Goal: Task Accomplishment & Management: Manage account settings

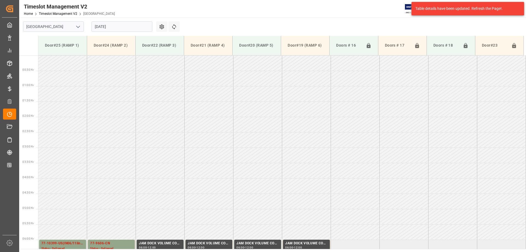
scroll to position [146, 0]
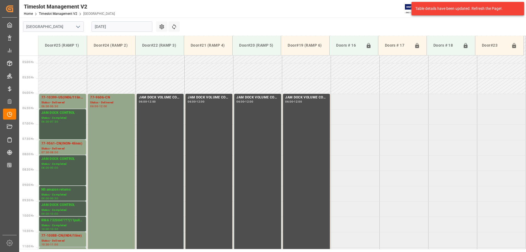
click at [79, 28] on icon "open menu" at bounding box center [78, 27] width 7 height 7
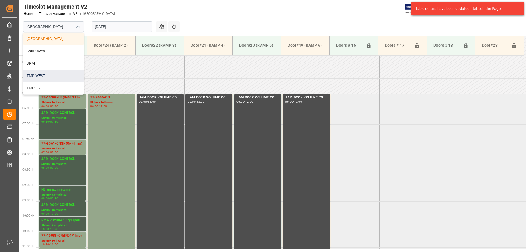
click at [42, 77] on div "TMP WEST" at bounding box center [53, 76] width 60 height 12
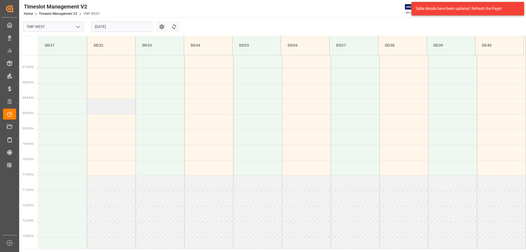
scroll to position [219, 0]
click at [119, 103] on td at bounding box center [111, 104] width 49 height 15
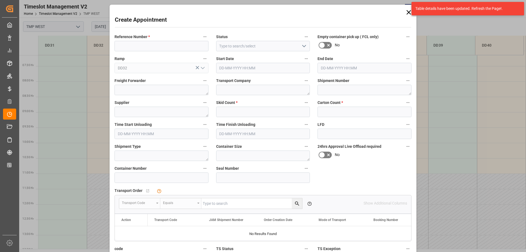
type input "12-08-2025 08:30"
type input "12-08-2025 09:00"
click at [409, 13] on div "Table details have been updated. Refresh the Page!." at bounding box center [467, 8] width 116 height 17
click at [408, 12] on icon at bounding box center [408, 12] width 4 height 4
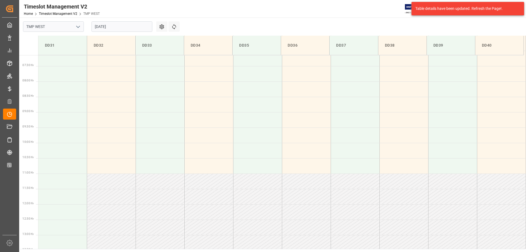
click at [79, 27] on polyline "open menu" at bounding box center [77, 27] width 3 height 2
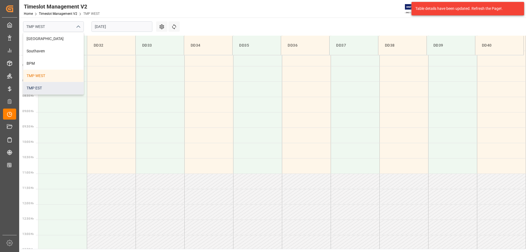
click at [39, 89] on div "TMP EST" at bounding box center [53, 88] width 60 height 12
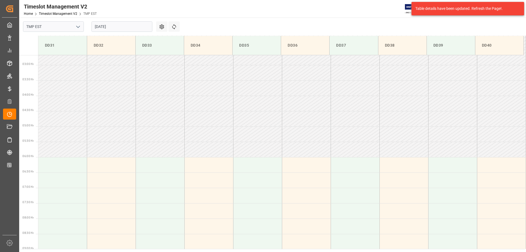
scroll to position [164, 0]
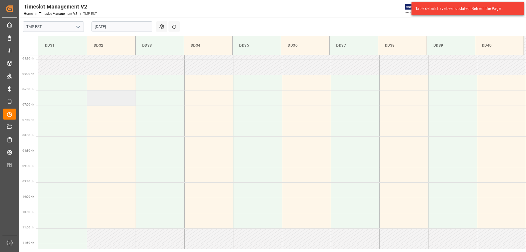
click at [111, 99] on td at bounding box center [111, 97] width 49 height 15
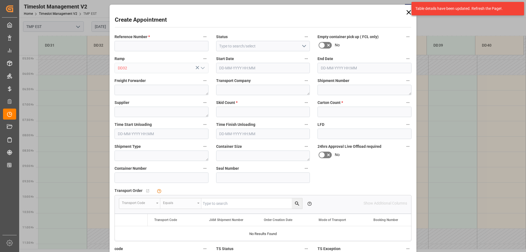
type input "12-08-2025 06:30"
type input "12-08-2025 07:00"
click at [407, 12] on icon at bounding box center [408, 12] width 4 height 4
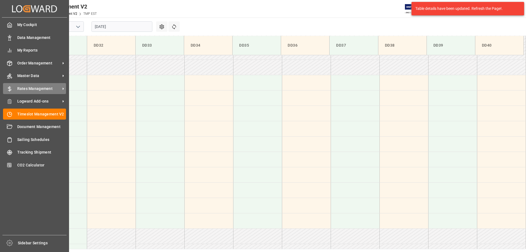
click at [34, 87] on span "Rates Management" at bounding box center [38, 89] width 43 height 6
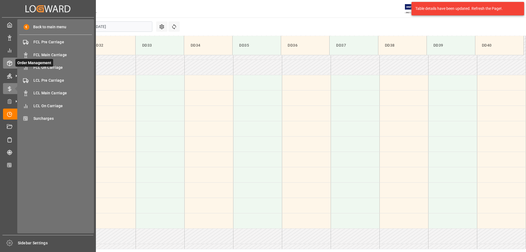
click at [13, 64] on icon at bounding box center [16, 63] width 6 height 6
click at [54, 81] on span "Shipment Tracking" at bounding box center [62, 80] width 59 height 6
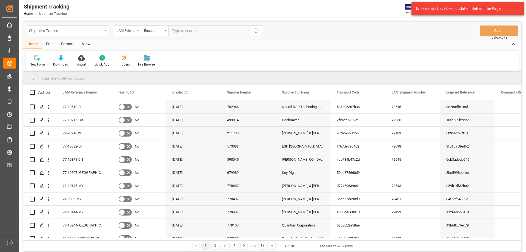
click at [105, 31] on div "Shipment Tracking" at bounding box center [67, 30] width 82 height 10
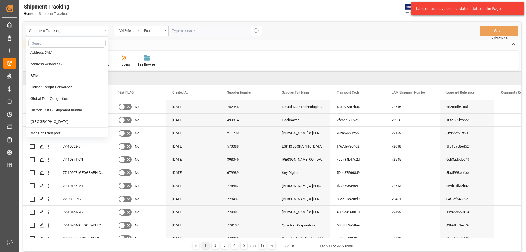
scroll to position [192, 0]
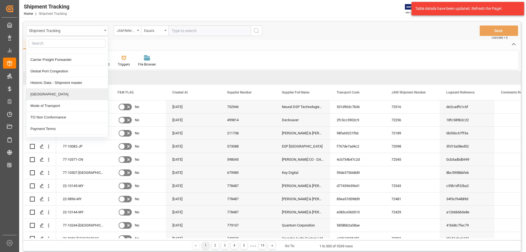
click at [51, 93] on div "[GEOGRAPHIC_DATA]" at bounding box center [67, 93] width 82 height 11
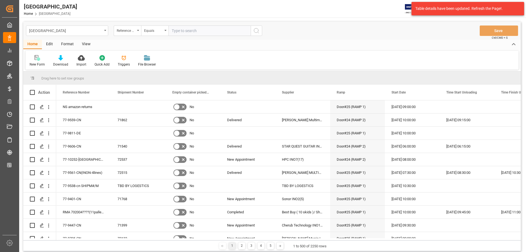
click at [49, 44] on div "Edit" at bounding box center [49, 44] width 15 height 9
click at [126, 64] on div "Schema Edit" at bounding box center [121, 64] width 19 height 5
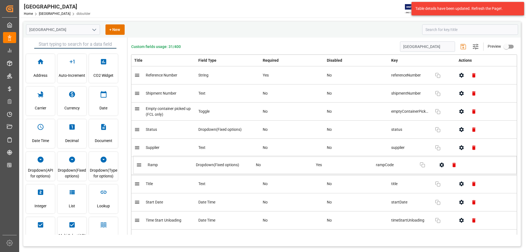
drag, startPoint x: 149, startPoint y: 186, endPoint x: 152, endPoint y: 163, distance: 22.6
click at [463, 46] on icon "button" at bounding box center [462, 46] width 9 height 9
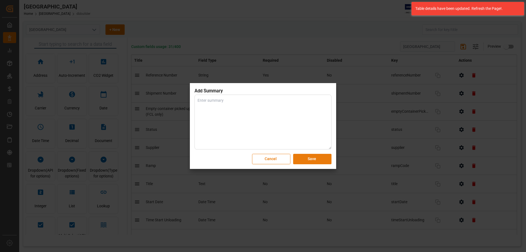
click at [313, 159] on button "Save" at bounding box center [312, 159] width 38 height 10
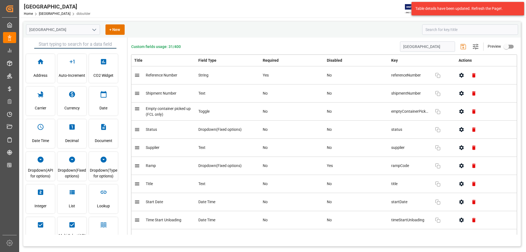
click at [94, 31] on icon "open menu" at bounding box center [94, 30] width 7 height 7
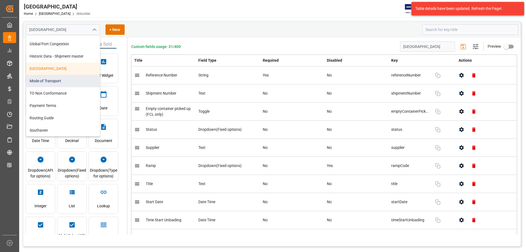
scroll to position [246, 0]
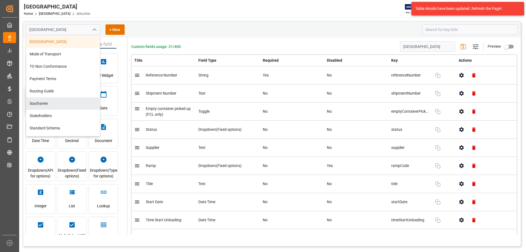
click at [44, 103] on div "Southaven" at bounding box center [62, 103] width 73 height 12
type input "Southaven"
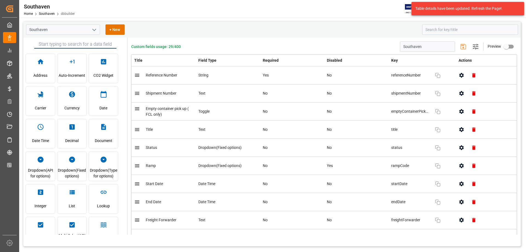
click at [96, 30] on icon "open menu" at bounding box center [94, 30] width 7 height 7
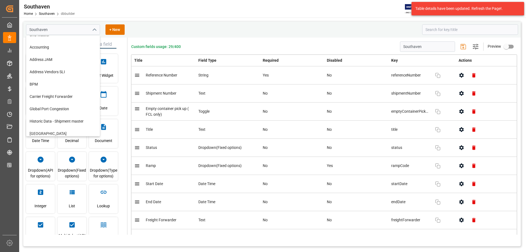
scroll to position [164, 0]
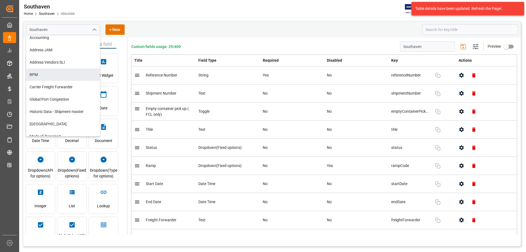
click at [51, 79] on div "BPM" at bounding box center [62, 74] width 73 height 12
type input "BPM"
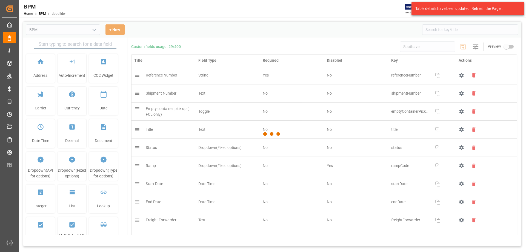
type input "BPM"
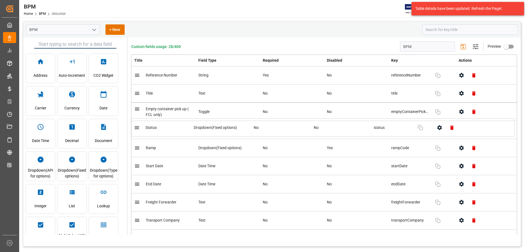
drag, startPoint x: 153, startPoint y: 114, endPoint x: 152, endPoint y: 131, distance: 17.8
click at [94, 29] on icon "open menu" at bounding box center [94, 30] width 7 height 7
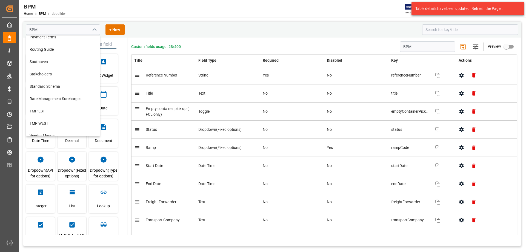
scroll to position [294, 0]
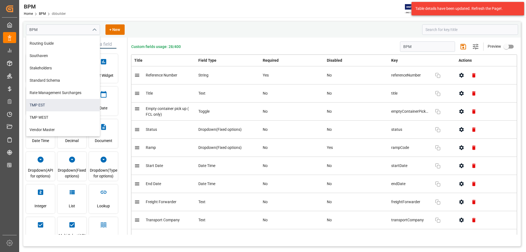
click at [52, 105] on div "TMP EST" at bounding box center [62, 105] width 73 height 12
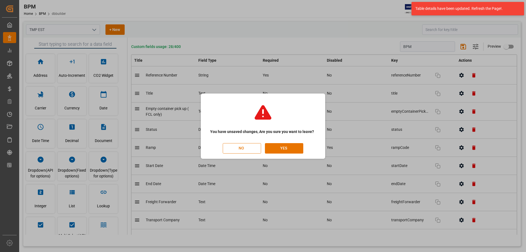
click at [244, 146] on button "NO" at bounding box center [242, 148] width 38 height 10
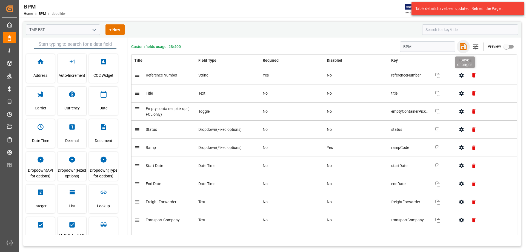
click at [460, 45] on icon "button" at bounding box center [463, 46] width 7 height 7
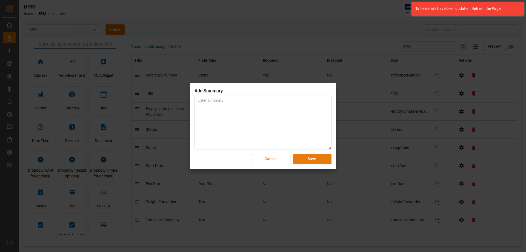
click at [310, 160] on button "Save" at bounding box center [312, 159] width 38 height 10
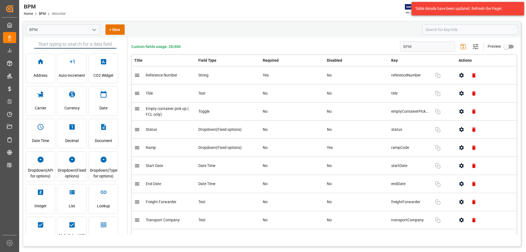
click at [93, 30] on icon "open menu" at bounding box center [94, 30] width 7 height 7
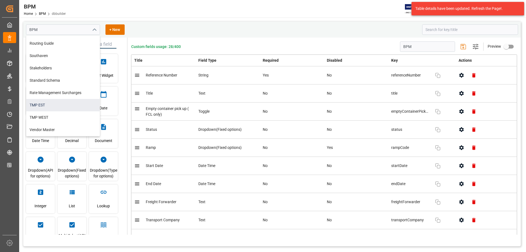
click at [59, 106] on div "TMP EST" at bounding box center [62, 105] width 73 height 12
type input "TMP EST"
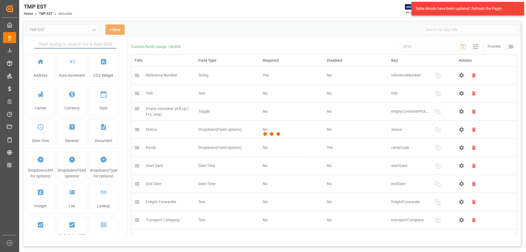
type input "TMP EST"
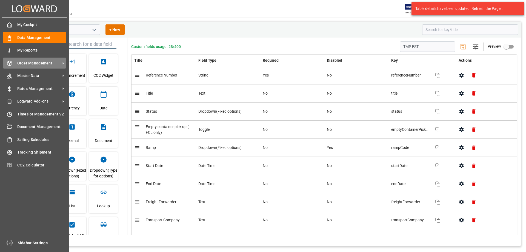
click at [36, 60] on div "Order Management Order Management" at bounding box center [34, 62] width 63 height 11
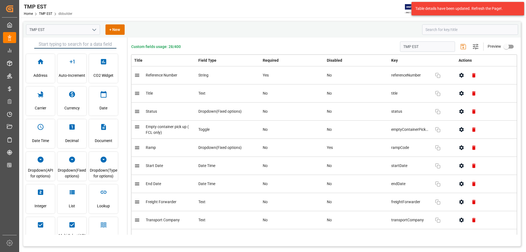
click at [96, 31] on icon "open menu" at bounding box center [94, 30] width 7 height 7
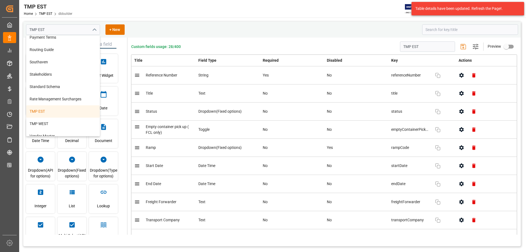
scroll to position [294, 0]
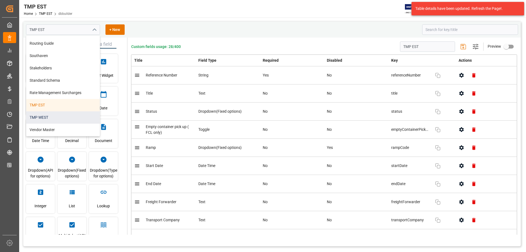
click at [42, 118] on div "TMP WEST" at bounding box center [62, 117] width 73 height 12
type input "TMP WEST"
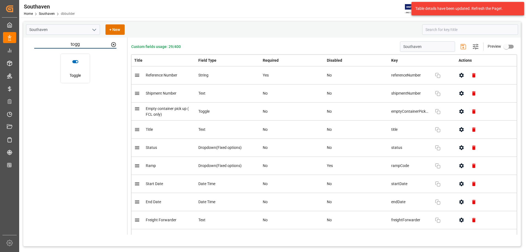
click at [94, 30] on icon "open menu" at bounding box center [94, 30] width 7 height 7
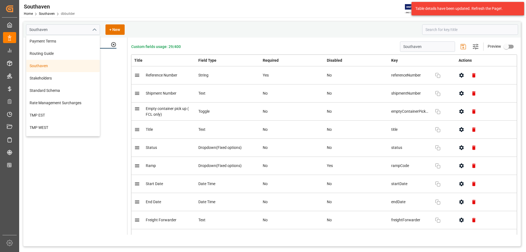
scroll to position [294, 0]
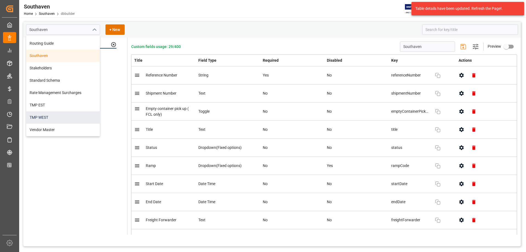
click at [38, 116] on div "TMP WEST" at bounding box center [62, 117] width 73 height 12
type input "TMP WEST"
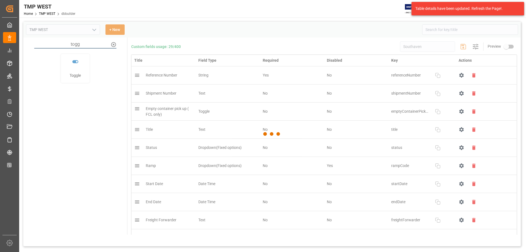
type input "TMP WEST"
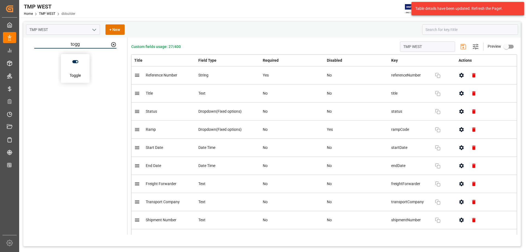
click at [76, 71] on span "Toggle" at bounding box center [75, 75] width 11 height 15
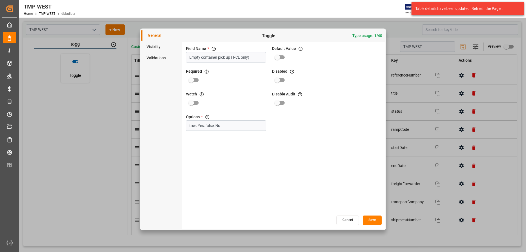
type input "Empty container pick up ( FCL only)"
click at [371, 220] on button "Save" at bounding box center [371, 220] width 19 height 10
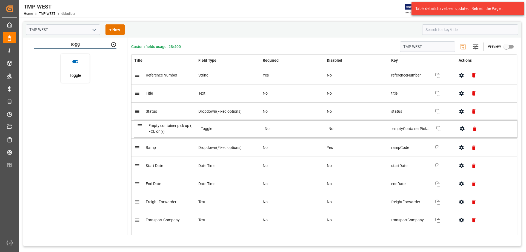
drag, startPoint x: 169, startPoint y: 201, endPoint x: 172, endPoint y: 125, distance: 77.0
click at [462, 47] on icon "button" at bounding box center [462, 46] width 9 height 9
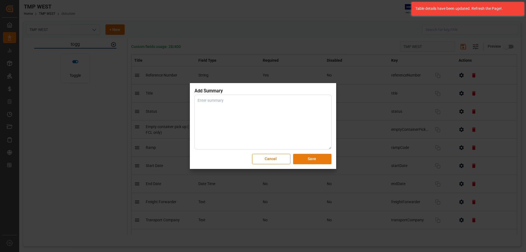
click at [313, 161] on button "Save" at bounding box center [312, 159] width 38 height 10
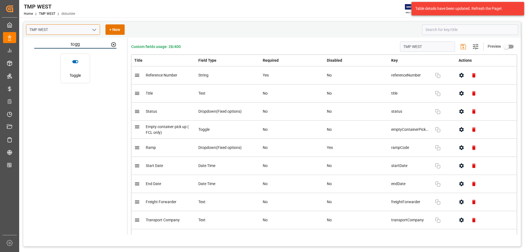
click at [55, 29] on input "TMP WEST" at bounding box center [63, 29] width 74 height 10
click at [94, 30] on icon "open menu" at bounding box center [94, 30] width 7 height 7
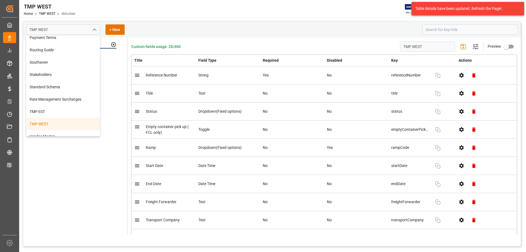
scroll to position [294, 0]
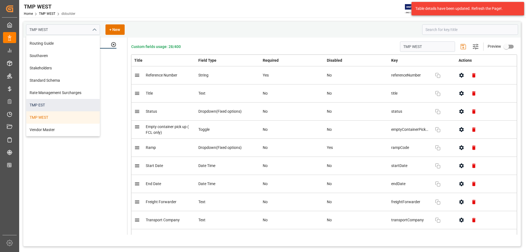
click at [41, 105] on div "TMP EST" at bounding box center [62, 105] width 73 height 12
type input "TMP EST"
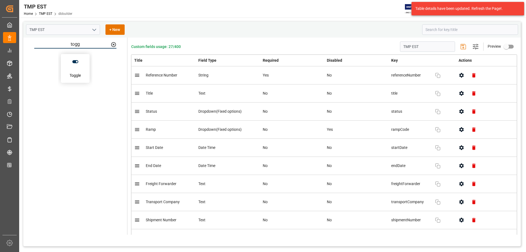
click at [80, 70] on span "Toggle" at bounding box center [75, 75] width 11 height 15
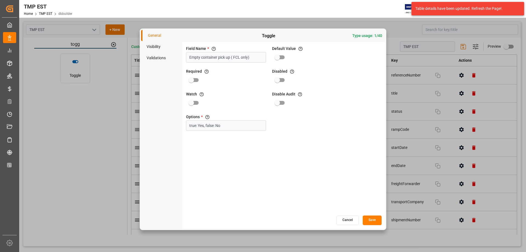
type input "Empty container pick up ( FCL only)"
click at [371, 221] on button "Save" at bounding box center [371, 220] width 19 height 10
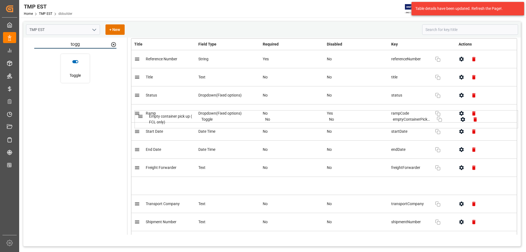
scroll to position [17, 0]
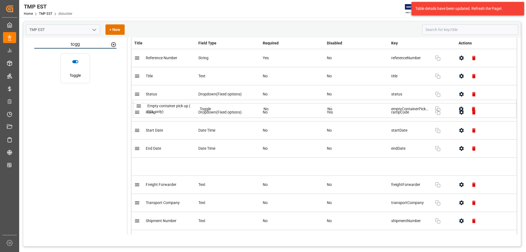
drag, startPoint x: 176, startPoint y: 138, endPoint x: 177, endPoint y: 105, distance: 32.6
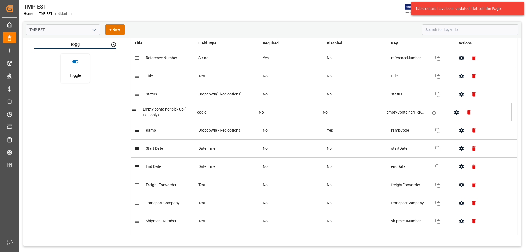
drag, startPoint x: 166, startPoint y: 165, endPoint x: 162, endPoint y: 107, distance: 57.9
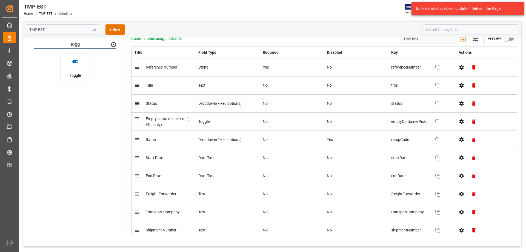
scroll to position [0, 0]
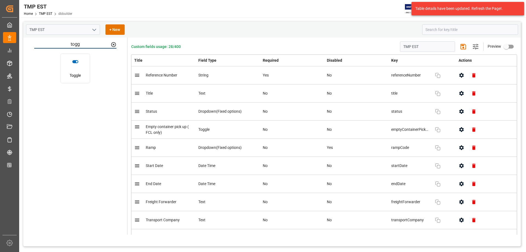
click at [339, 10] on div "TMP EST Home TMP EST dbbuilder JIMS 40 Notifications Only show unread All Watch…" at bounding box center [270, 9] width 510 height 18
click at [376, 11] on div "TMP EST Home TMP EST dbbuilder JIMS 40 Notifications Only show unread All Watch…" at bounding box center [270, 9] width 510 height 18
click at [463, 48] on icon "button" at bounding box center [462, 46] width 9 height 9
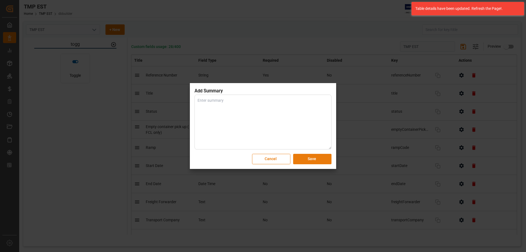
click at [314, 161] on button "Save" at bounding box center [312, 159] width 38 height 10
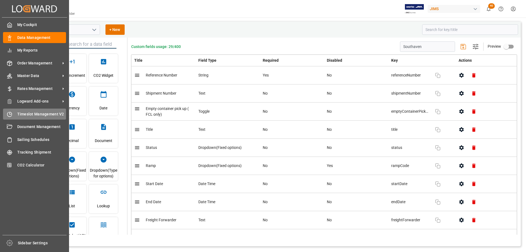
click at [27, 115] on span "Timeslot Management V2" at bounding box center [41, 114] width 49 height 6
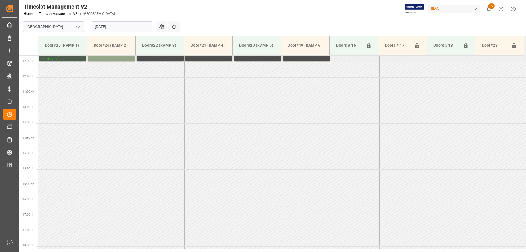
scroll to position [313, 0]
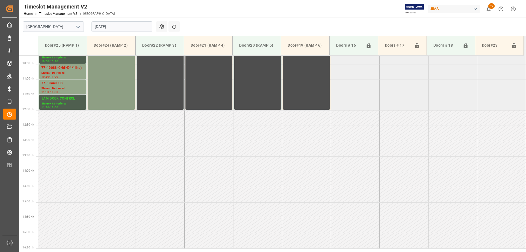
click at [113, 88] on div "77-9606-CN Status - Delivered 06:00 - 12:00" at bounding box center [111, 17] width 42 height 181
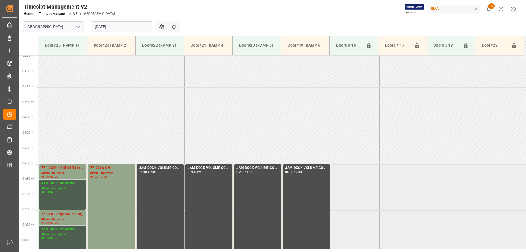
scroll to position [67, 0]
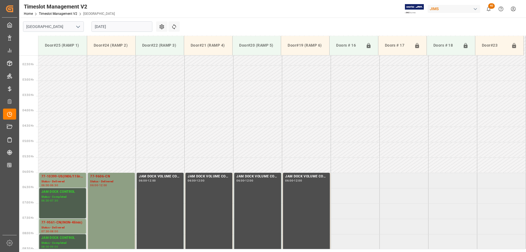
click at [116, 185] on div "06:00 - 12:00" at bounding box center [111, 185] width 42 height 3
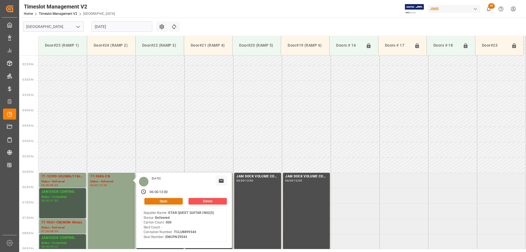
click at [160, 200] on button "Open" at bounding box center [163, 201] width 38 height 7
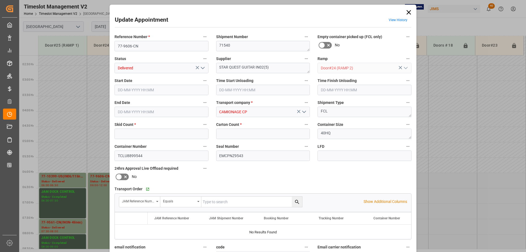
type input "0"
type input "500"
type input "[DATE] 06:00"
type input "12-08-2025 06:15"
type input "12-08-2025 12:00"
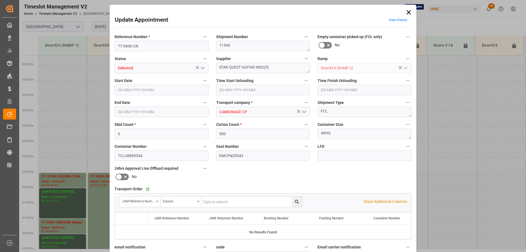
type input "07-08-2025 18:31"
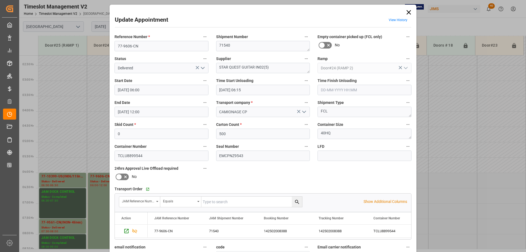
click at [408, 13] on icon at bounding box center [409, 12] width 8 height 8
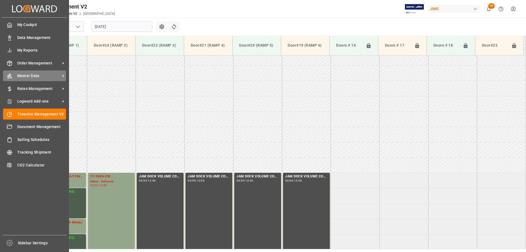
click at [25, 76] on span "Master Data" at bounding box center [38, 76] width 43 height 6
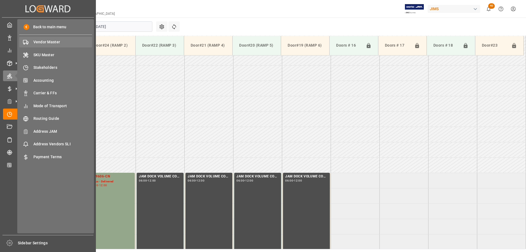
click at [47, 43] on span "Vendor Master" at bounding box center [62, 42] width 59 height 6
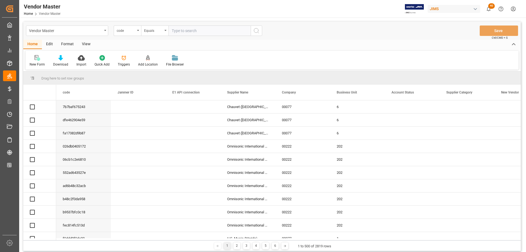
click at [138, 32] on div "code" at bounding box center [127, 30] width 27 height 10
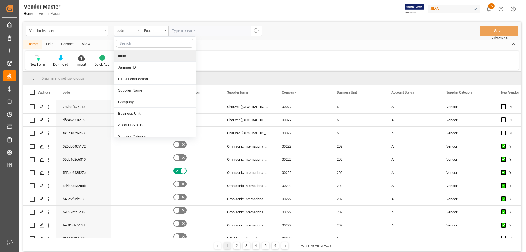
click at [138, 31] on div "code" at bounding box center [127, 30] width 27 height 10
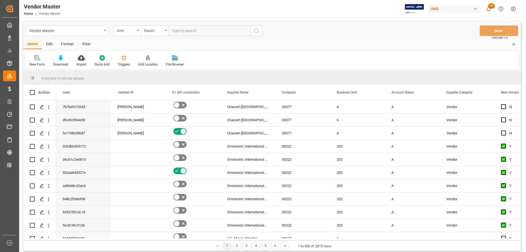
click at [138, 30] on icon "open menu" at bounding box center [138, 30] width 2 height 1
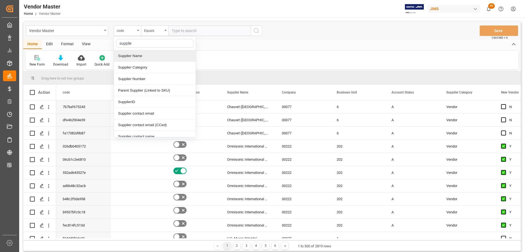
type input "supplier"
click at [134, 80] on div "Supplier Number" at bounding box center [155, 78] width 82 height 11
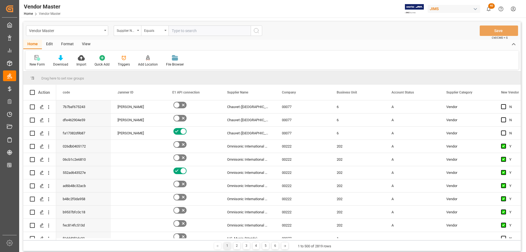
click at [182, 31] on input "text" at bounding box center [209, 30] width 82 height 10
type input "1129"
click at [257, 30] on icon "search button" at bounding box center [256, 30] width 7 height 7
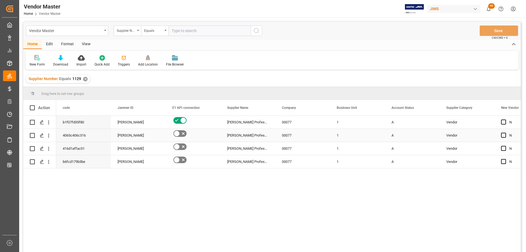
click at [257, 135] on div "[PERSON_NAME] Professional, Inc." at bounding box center [247, 135] width 55 height 13
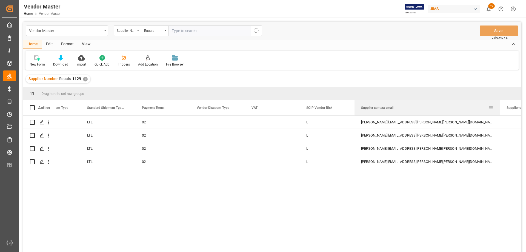
drag, startPoint x: 409, startPoint y: 106, endPoint x: 499, endPoint y: 107, distance: 90.6
click at [499, 107] on div at bounding box center [499, 107] width 2 height 15
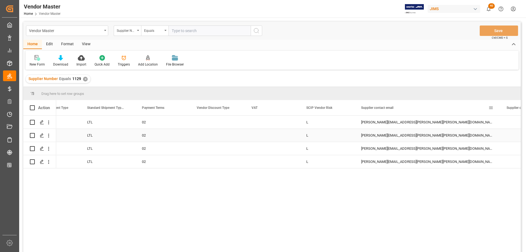
click at [378, 125] on div "Ruben.Lamas@harman.com;Felicia.Hall@harman.com; HProPartsUSA@harman.com; mike.k…" at bounding box center [426, 122] width 145 height 13
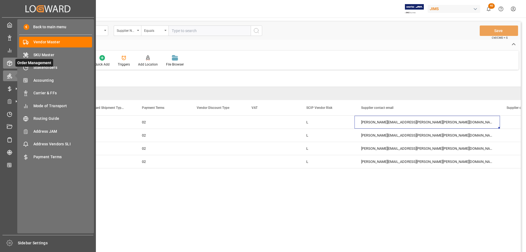
click at [10, 65] on icon at bounding box center [9, 62] width 5 height 5
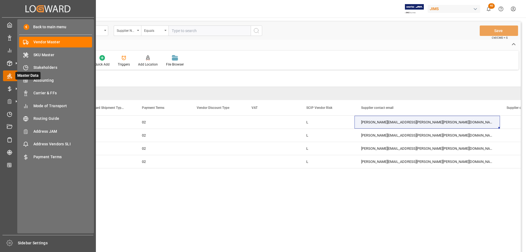
click at [10, 76] on icon at bounding box center [9, 75] width 5 height 5
click at [11, 64] on icon at bounding box center [9, 62] width 5 height 5
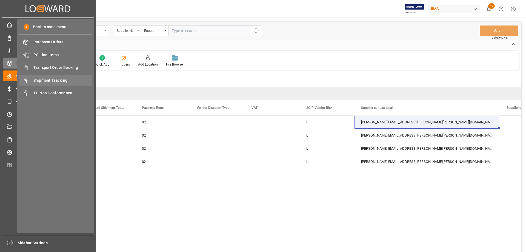
click at [49, 81] on span "Shipment Tracking" at bounding box center [62, 80] width 59 height 6
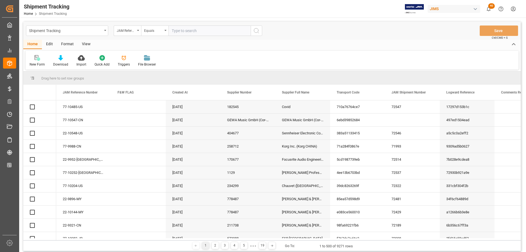
click at [187, 31] on input "text" at bounding box center [209, 30] width 82 height 10
paste input "77-9939-[GEOGRAPHIC_DATA]"
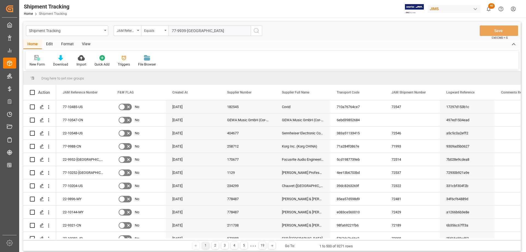
type input "77-9939-[GEOGRAPHIC_DATA]"
click at [255, 30] on icon "search button" at bounding box center [256, 30] width 7 height 7
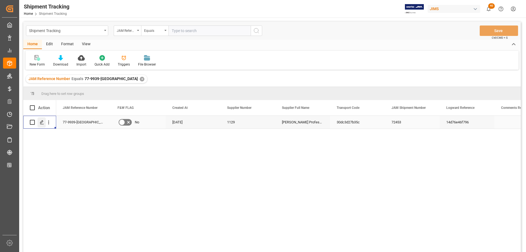
click at [44, 122] on div "Press SPACE to select this row." at bounding box center [41, 122] width 8 height 10
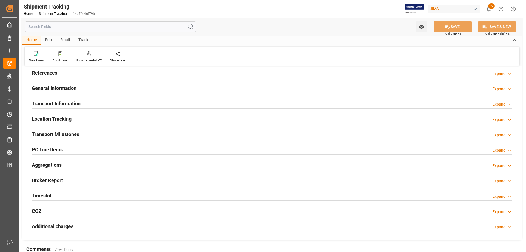
scroll to position [27, 0]
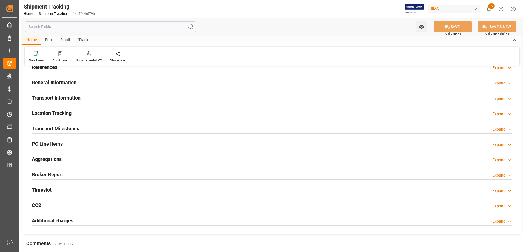
click at [41, 189] on h2 "Timeslot" at bounding box center [42, 189] width 20 height 7
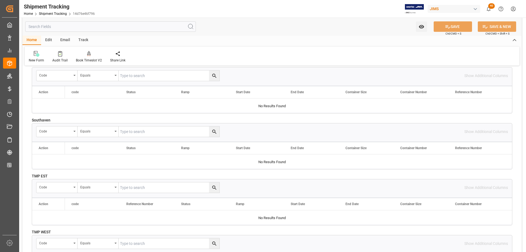
scroll to position [192, 0]
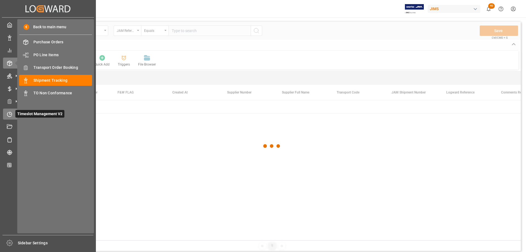
click at [9, 114] on icon at bounding box center [9, 113] width 5 height 5
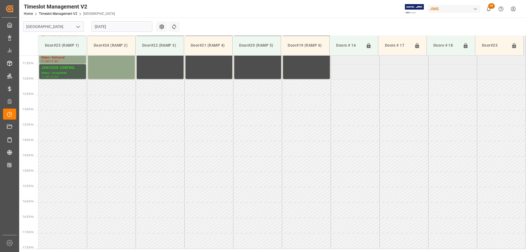
scroll to position [289, 0]
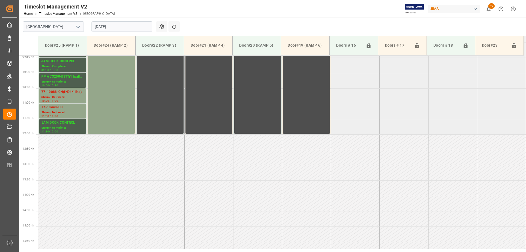
click at [78, 26] on icon "open menu" at bounding box center [78, 27] width 7 height 7
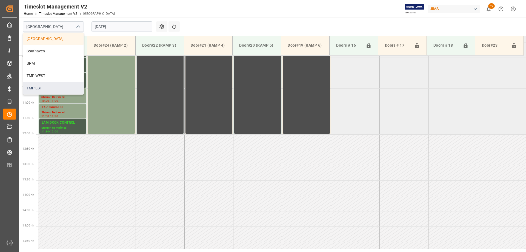
click at [39, 86] on div "TMP EST" at bounding box center [53, 88] width 60 height 12
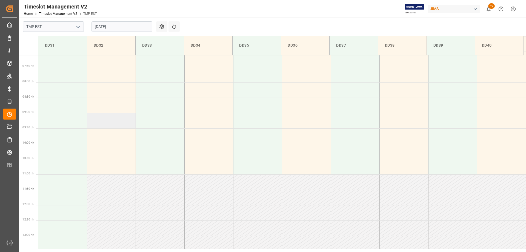
scroll to position [219, 0]
click at [113, 108] on td at bounding box center [111, 104] width 49 height 15
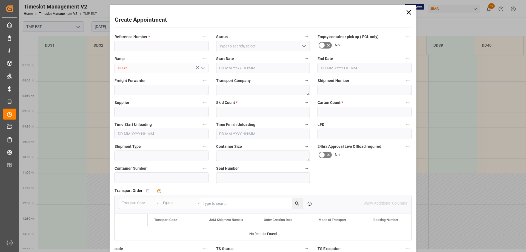
type input "12-08-2025 08:30"
type input "12-08-2025 09:00"
click at [114, 108] on textarea at bounding box center [161, 111] width 94 height 10
click at [407, 12] on icon at bounding box center [408, 12] width 4 height 4
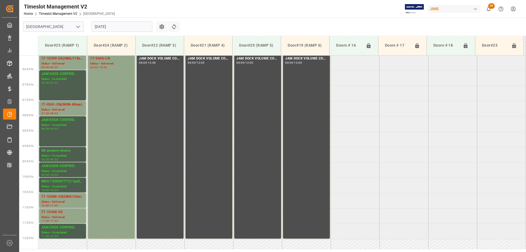
scroll to position [152, 0]
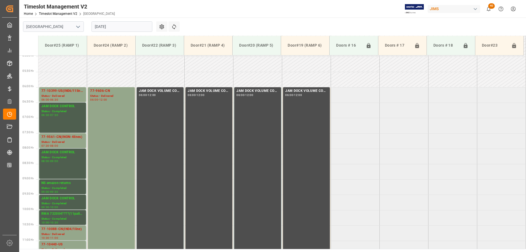
click at [108, 28] on input "[DATE]" at bounding box center [121, 26] width 61 height 10
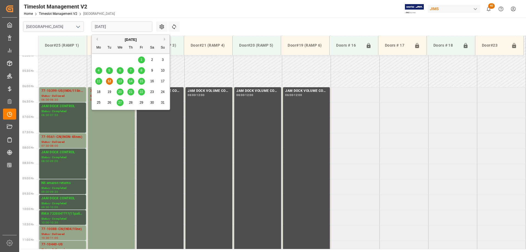
click at [120, 82] on span "13" at bounding box center [120, 81] width 4 height 4
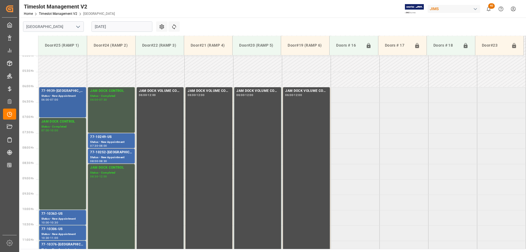
click at [59, 101] on div "06:00 - 07:00" at bounding box center [62, 99] width 42 height 3
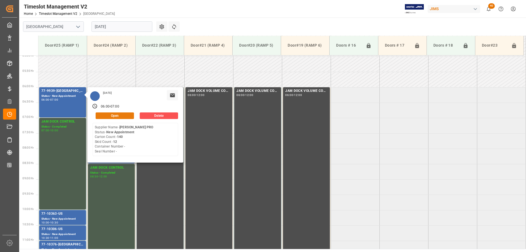
click at [114, 116] on button "Open" at bounding box center [115, 115] width 38 height 7
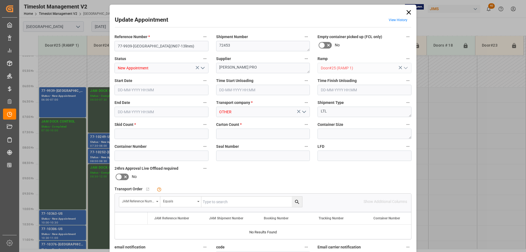
type input "12"
type input "140"
type input "[DATE] 06:00"
type input "[DATE] 07:00"
type input "[DATE] 11:29"
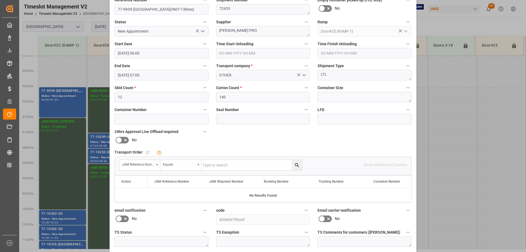
scroll to position [81, 0]
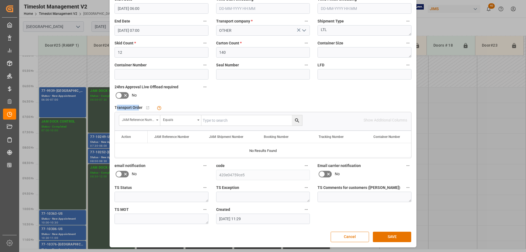
drag, startPoint x: 116, startPoint y: 107, endPoint x: 137, endPoint y: 107, distance: 21.6
click at [137, 107] on span "Transport Order" at bounding box center [128, 108] width 28 height 6
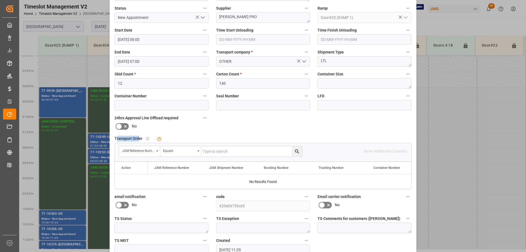
scroll to position [55, 0]
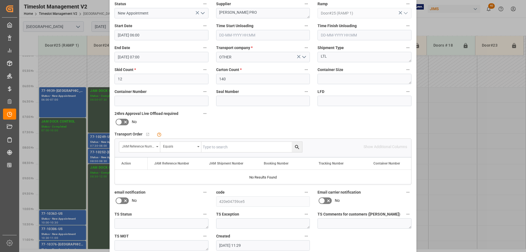
click at [210, 146] on input "text" at bounding box center [251, 147] width 101 height 10
paste input "77-9939-[GEOGRAPHIC_DATA]"
type input "77-9939-[GEOGRAPHIC_DATA]"
click at [294, 146] on icon "search button" at bounding box center [297, 147] width 6 height 6
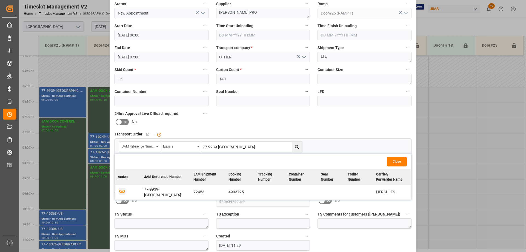
click at [120, 189] on icon "button" at bounding box center [122, 190] width 7 height 7
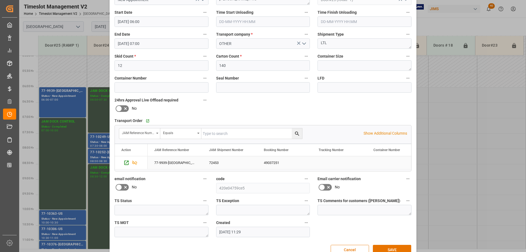
scroll to position [81, 0]
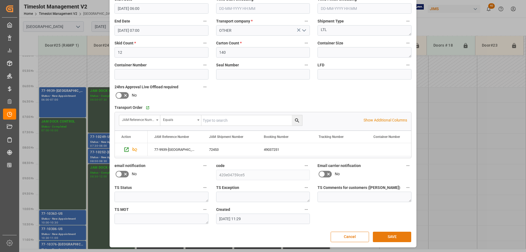
click at [393, 237] on button "SAVE" at bounding box center [392, 236] width 38 height 10
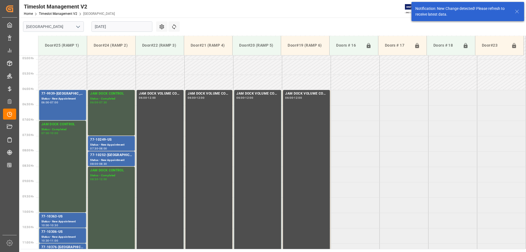
scroll to position [150, 0]
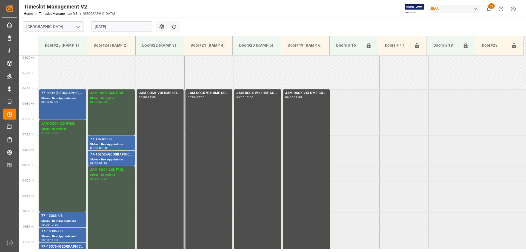
click at [59, 105] on div "77-9939-US Status - New Appointment 06:00 - 07:00" at bounding box center [62, 104] width 42 height 28
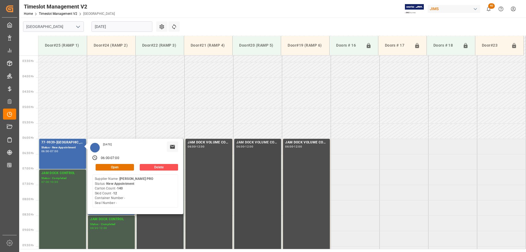
scroll to position [95, 0]
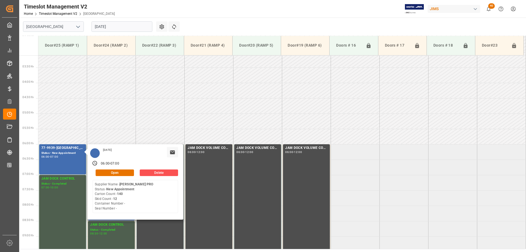
click at [332, 9] on div "Timeslot Management V2 Home Timeslot Management V2 Montreal JIMS 40 Notificatio…" at bounding box center [270, 9] width 510 height 18
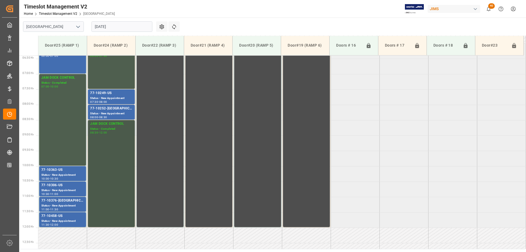
scroll to position [205, 0]
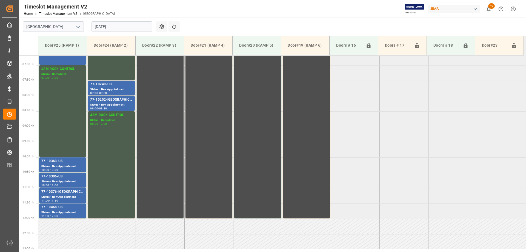
click at [105, 28] on input "13-08-2025" at bounding box center [121, 26] width 61 height 10
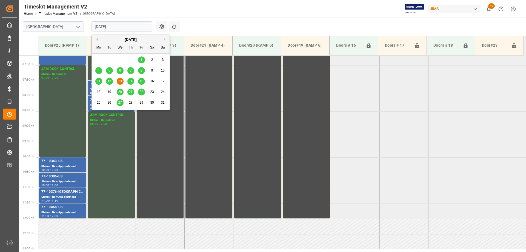
click at [141, 81] on span "15" at bounding box center [141, 81] width 4 height 4
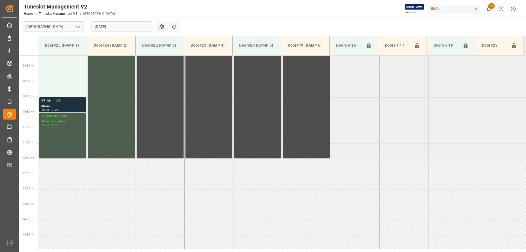
scroll to position [262, 0]
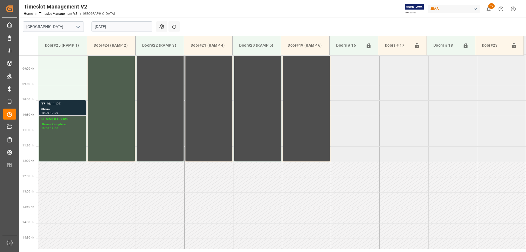
click at [57, 106] on div "77-9811-DE" at bounding box center [62, 103] width 42 height 5
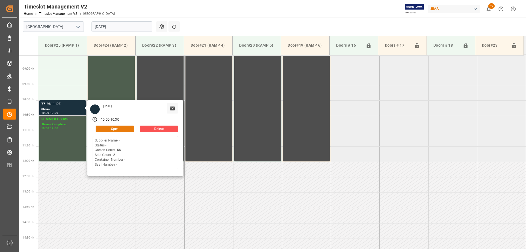
click at [116, 127] on button "Open" at bounding box center [115, 128] width 38 height 7
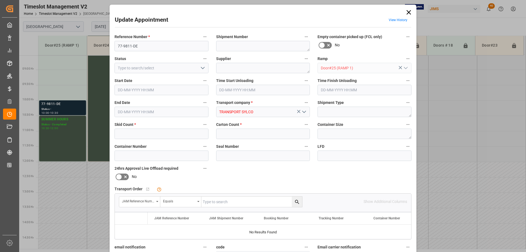
type input "2"
type input "56"
type input "15-08-2025 10:00"
type input "15-08-2025 10:30"
type input "12-08-2025 16:28"
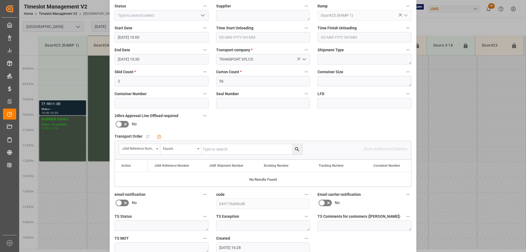
scroll to position [55, 0]
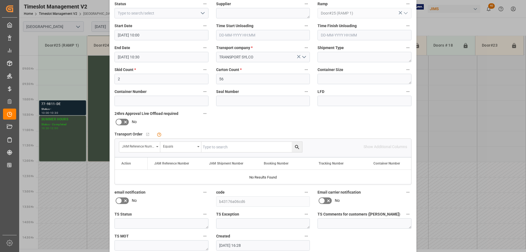
click at [215, 146] on input "text" at bounding box center [251, 147] width 101 height 10
paste input "77-9811-DE"
type input "77-9811-DE"
click at [295, 146] on icon "search button" at bounding box center [297, 147] width 6 height 6
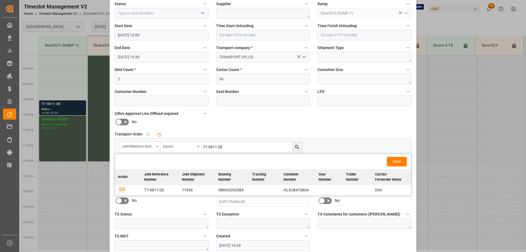
click at [119, 188] on icon "button" at bounding box center [122, 188] width 6 height 3
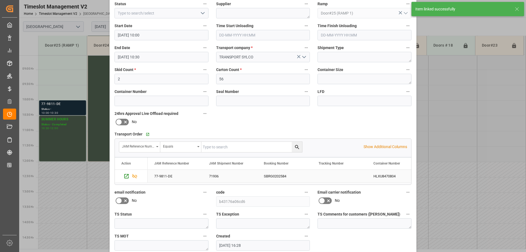
scroll to position [81, 0]
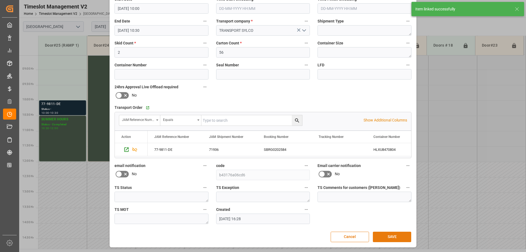
click at [391, 237] on button "SAVE" at bounding box center [392, 236] width 38 height 10
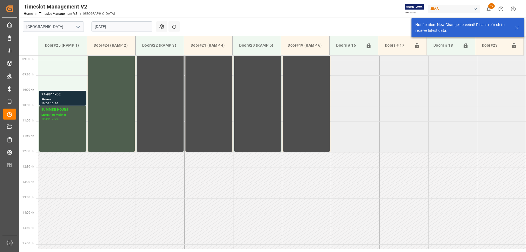
scroll to position [273, 0]
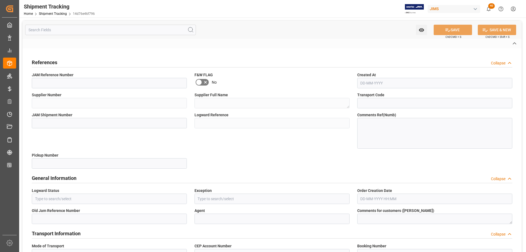
type input "montreal1716377059335"
type input "O7"
type input "LTL"
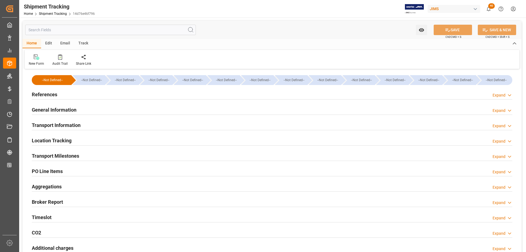
type input "[DATE] 06:00"
type input "[DATE] 18:40"
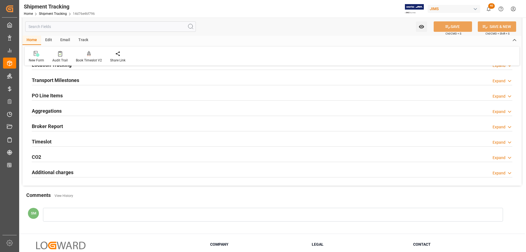
scroll to position [82, 0]
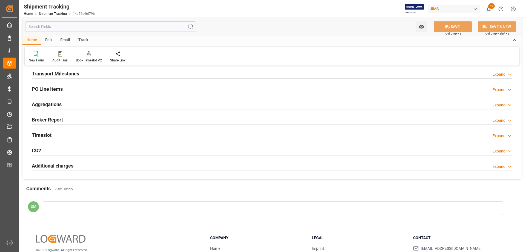
click at [48, 135] on h2 "Timeslot" at bounding box center [42, 134] width 20 height 7
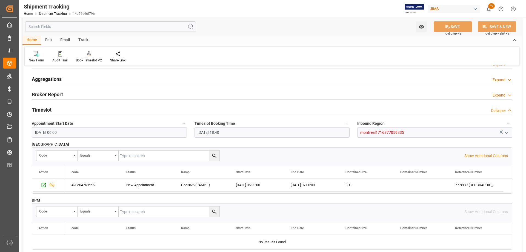
scroll to position [109, 0]
